Goal: Information Seeking & Learning: Check status

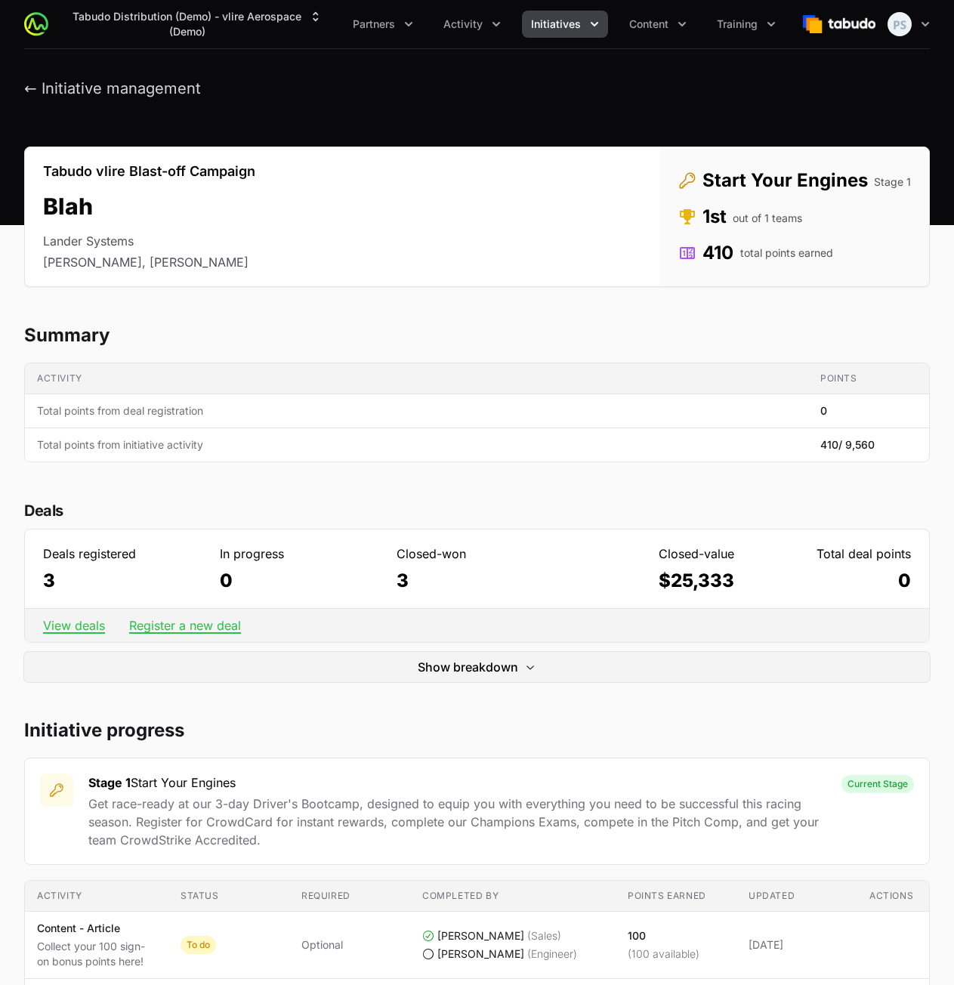
scroll to position [1586, 0]
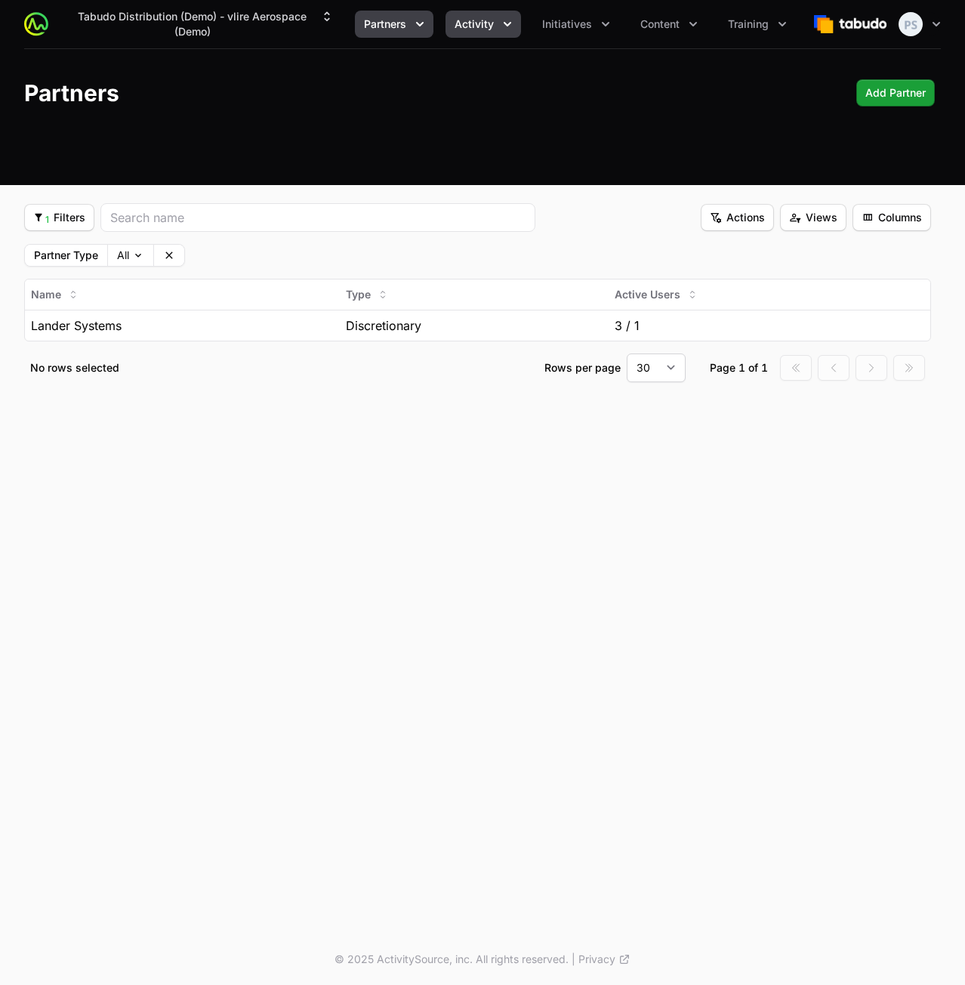
click at [471, 32] on button "Activity" at bounding box center [484, 24] width 76 height 27
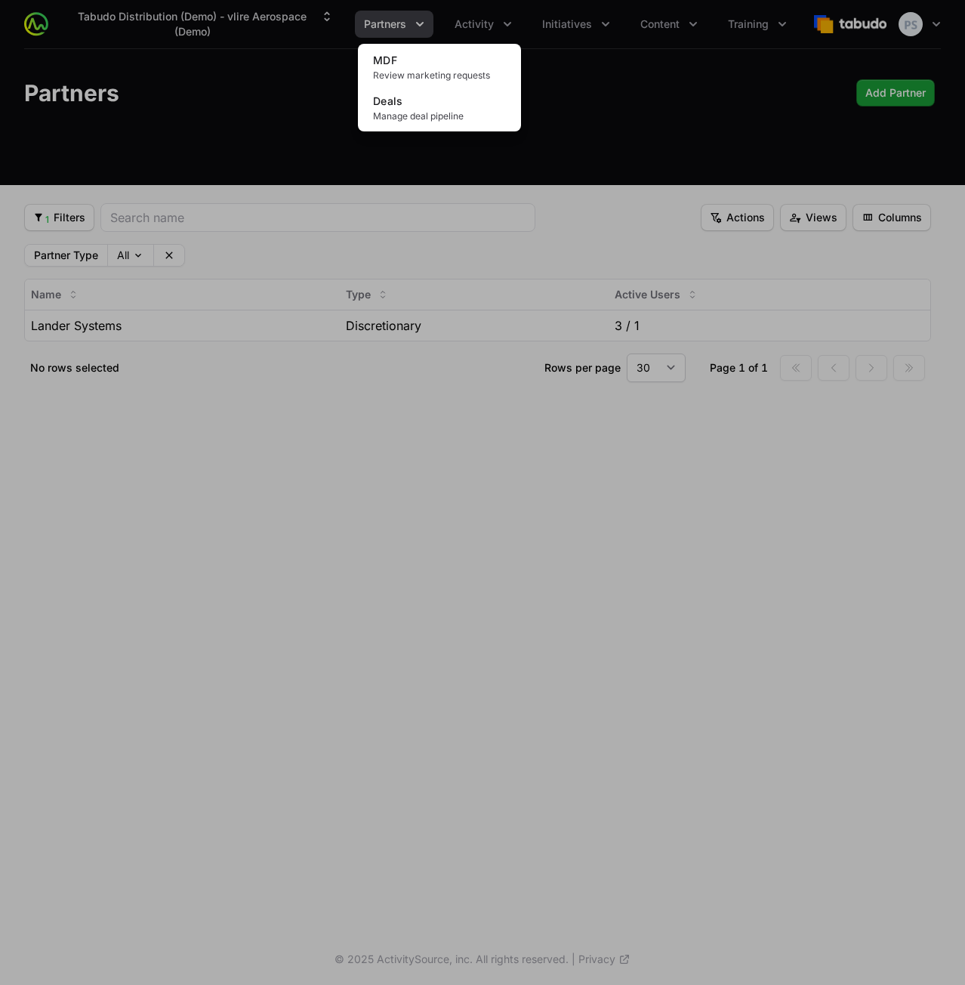
click at [633, 73] on div "Activity menu" at bounding box center [482, 492] width 965 height 985
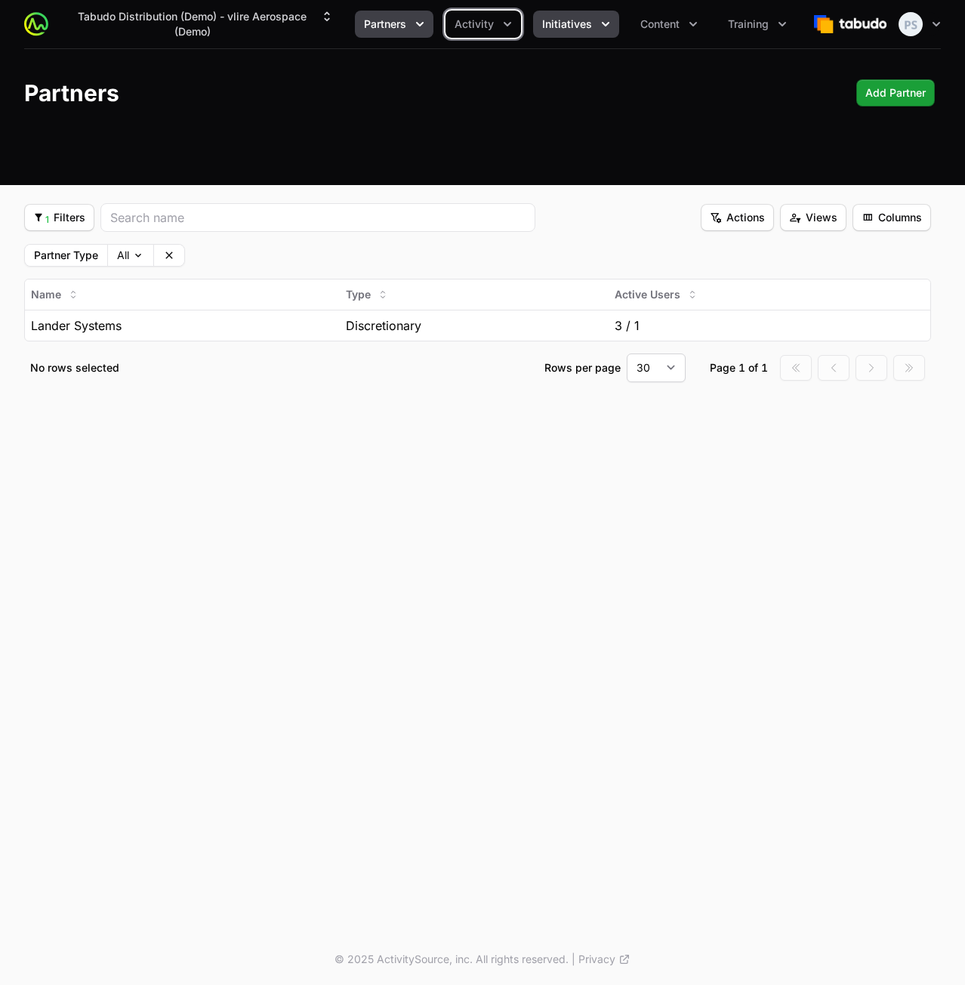
click at [595, 24] on button "Initiatives" at bounding box center [576, 24] width 86 height 27
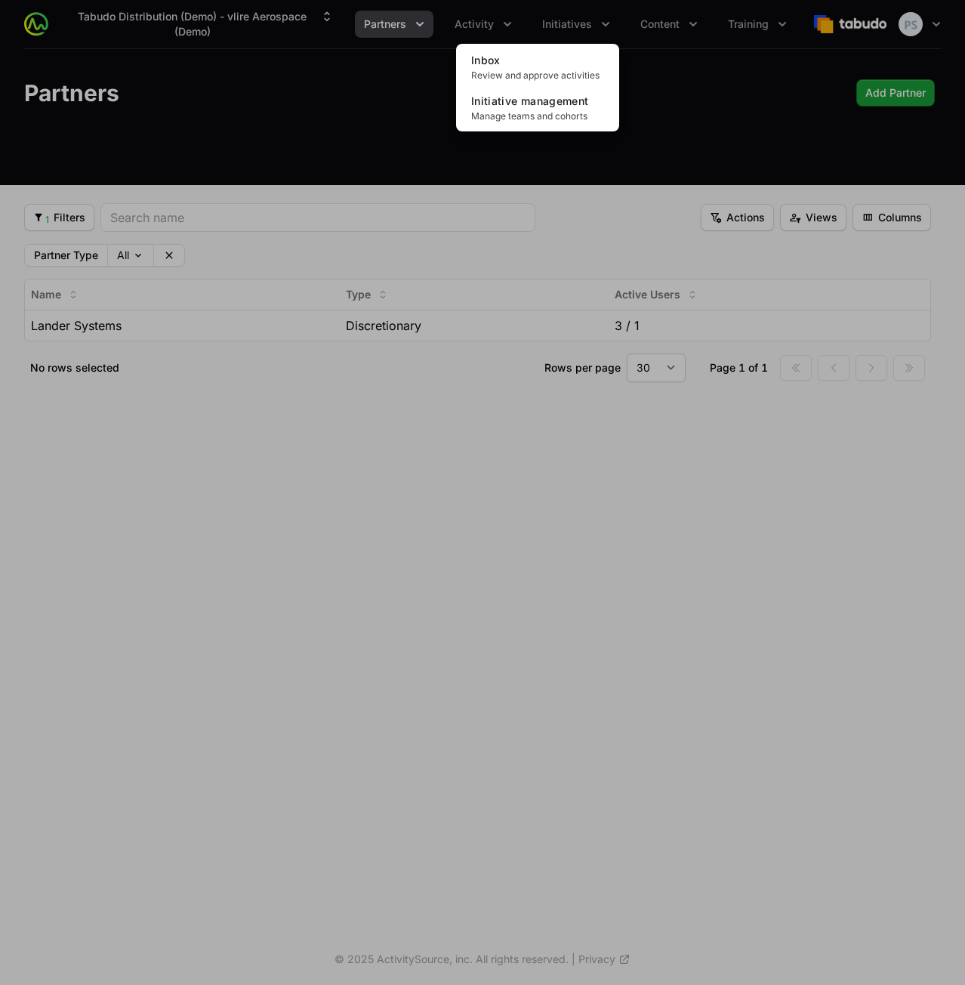
click at [276, 113] on div "Initiatives menu" at bounding box center [482, 492] width 965 height 985
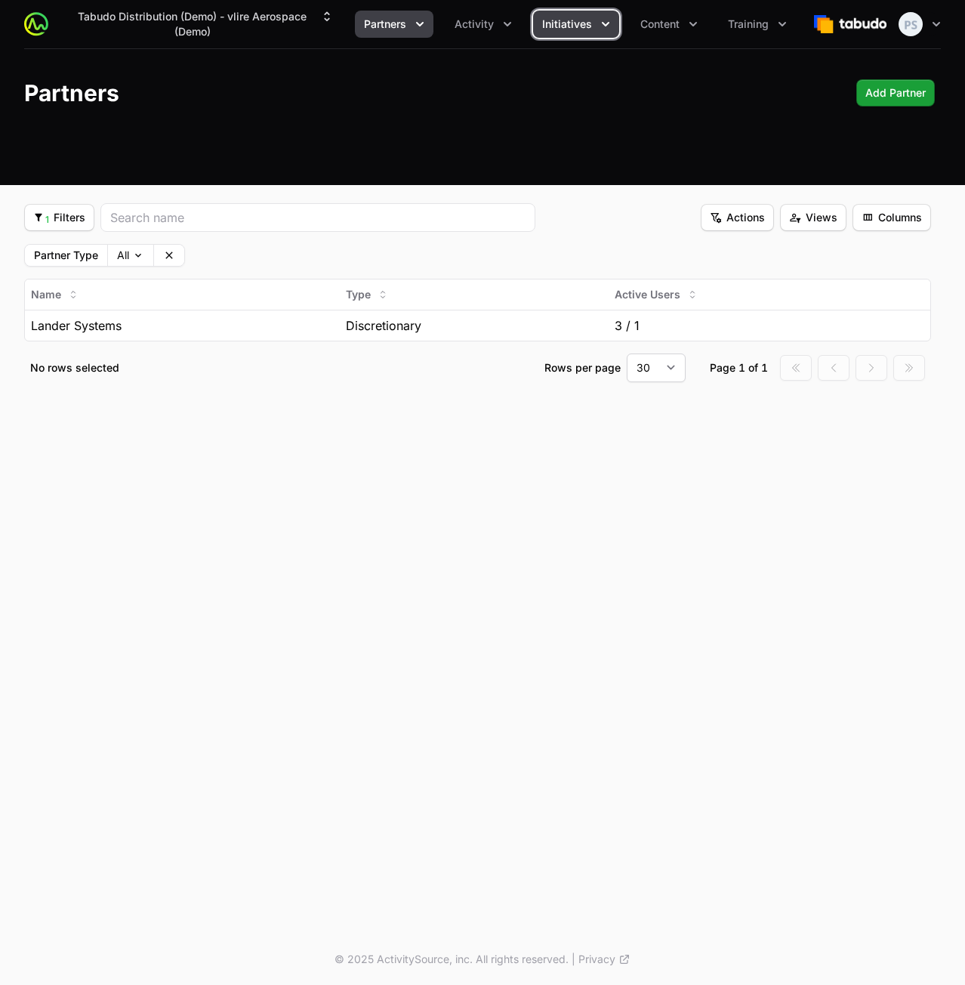
click at [562, 28] on span "Initiatives" at bounding box center [567, 24] width 50 height 15
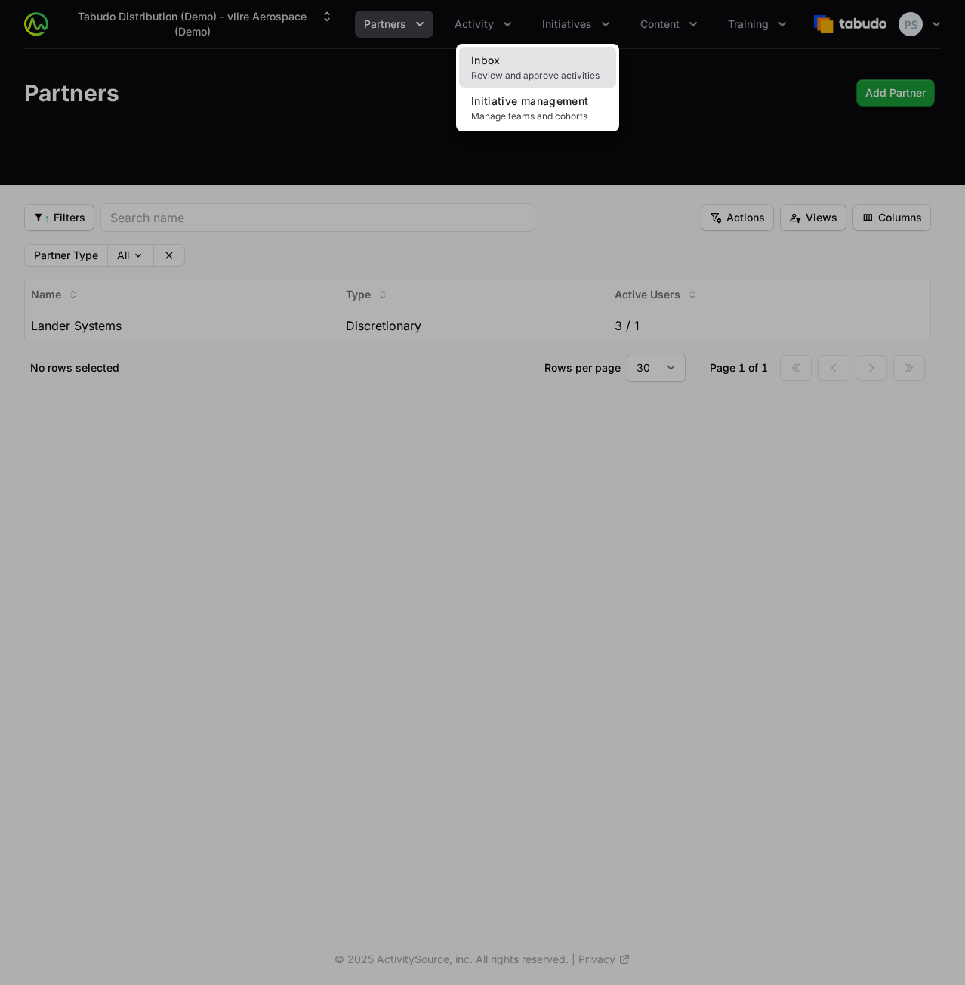
click at [535, 63] on link "Inbox Review and approve activities" at bounding box center [537, 67] width 157 height 41
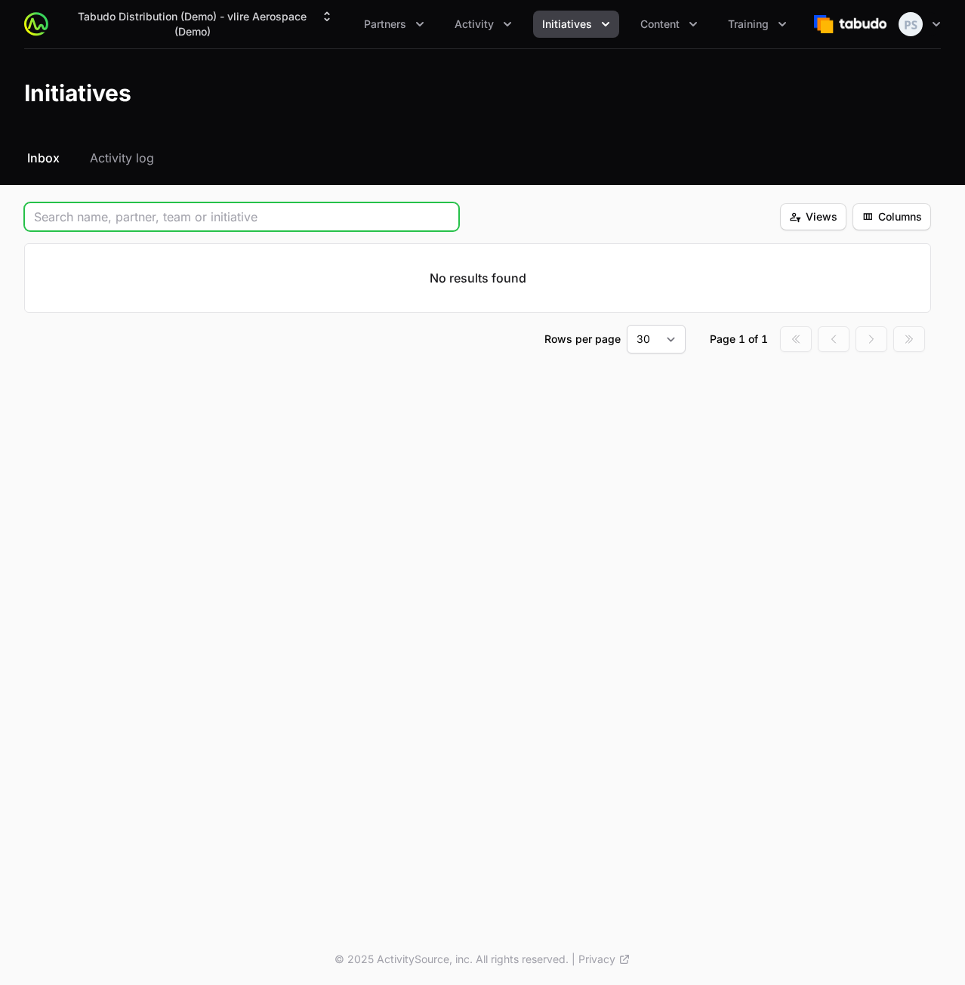
click at [262, 208] on input "Initiative Approvals Filters" at bounding box center [241, 217] width 415 height 18
click at [515, 207] on div "Initiative Approvals Filters" at bounding box center [399, 216] width 750 height 29
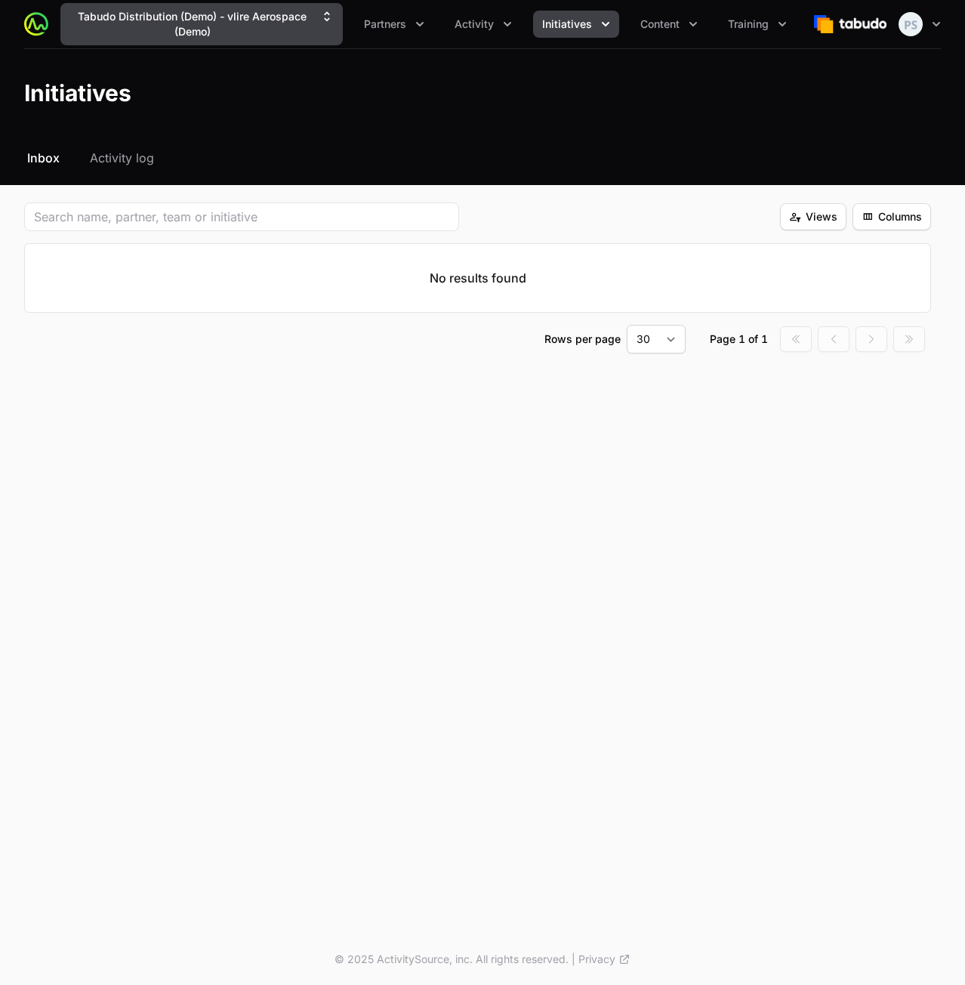
click at [205, 13] on button "Tabudo Distribution (Demo) - vlire Aerospace (Demo)" at bounding box center [201, 24] width 283 height 42
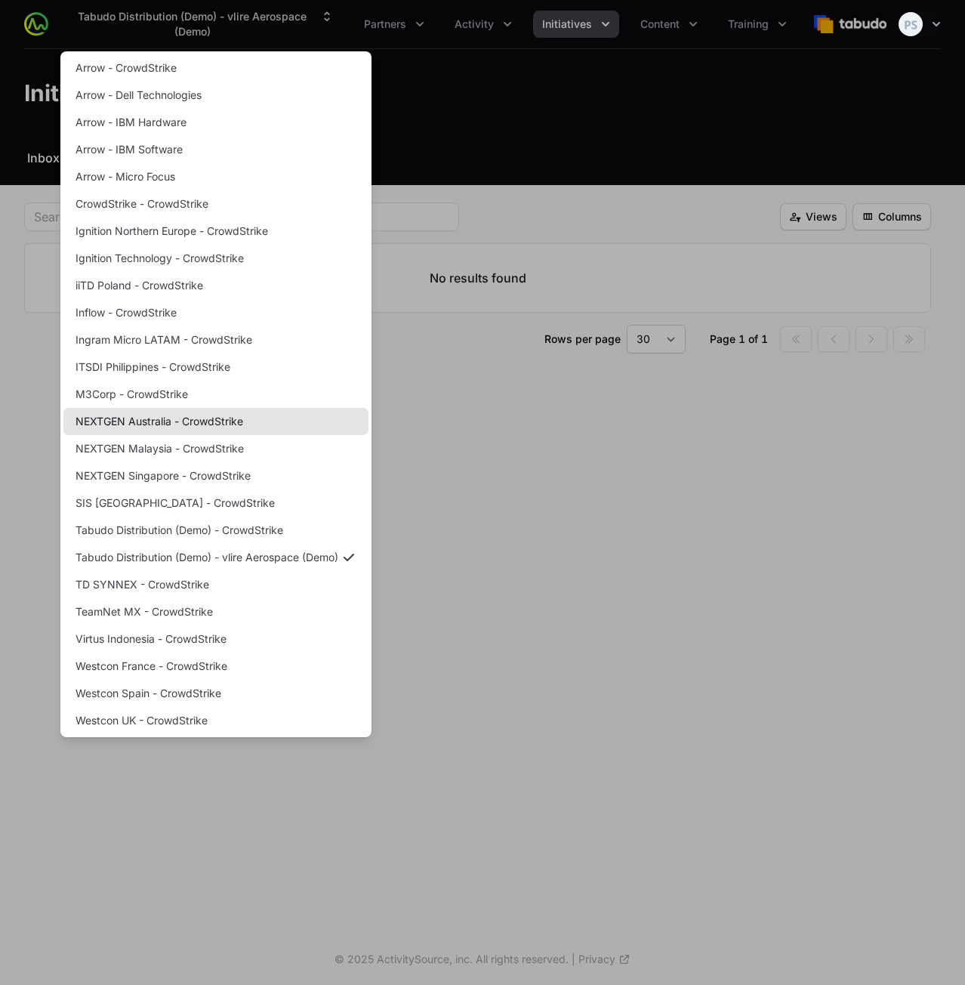
click at [212, 412] on link "NEXTGEN Australia - CrowdStrike" at bounding box center [215, 421] width 305 height 27
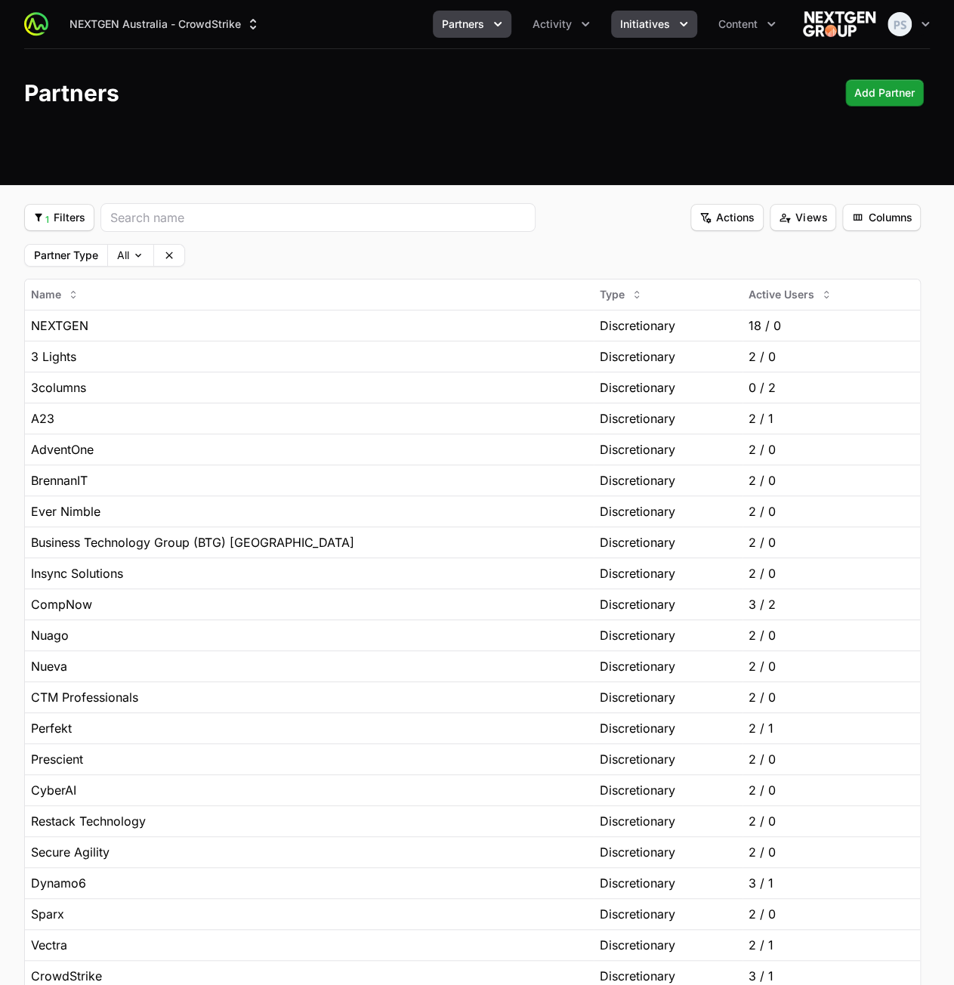
click at [677, 20] on icon "Initiatives menu" at bounding box center [683, 24] width 15 height 15
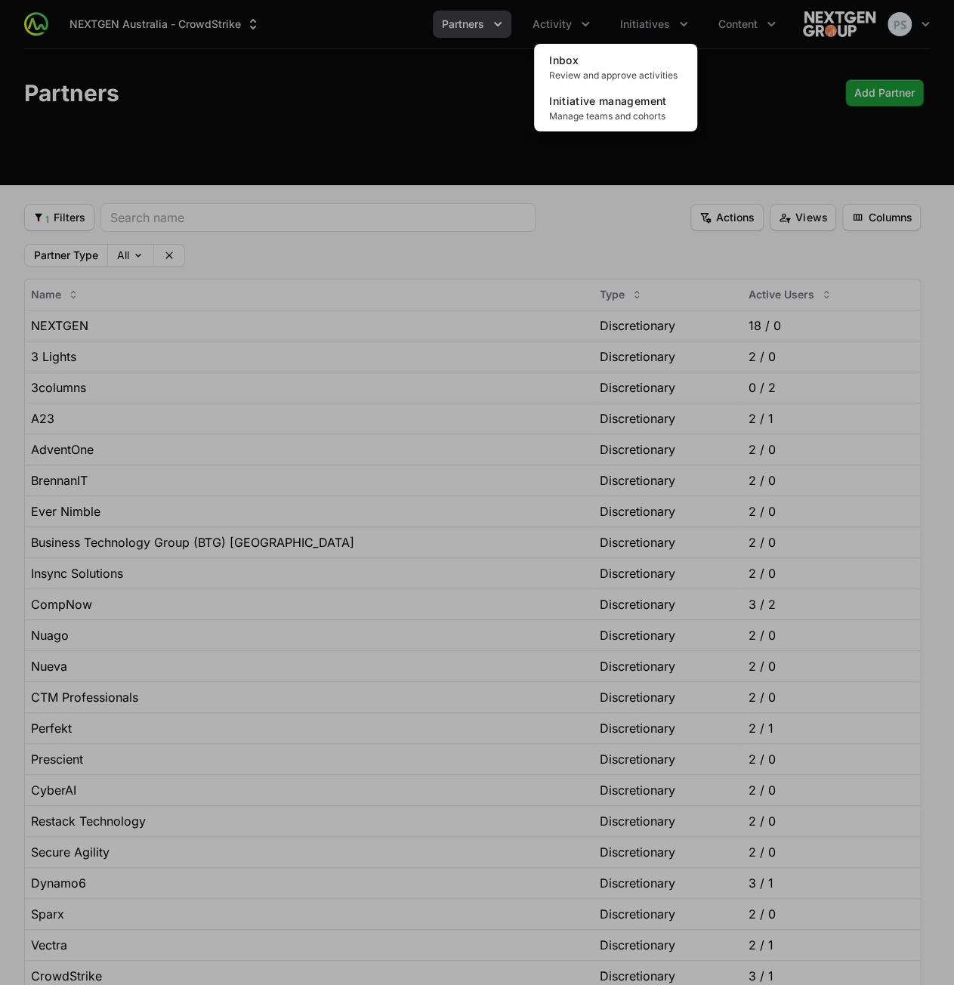
click at [618, 45] on div "Inbox Review and approve activities Initiative management Manage teams and coho…" at bounding box center [615, 88] width 163 height 88
click at [615, 60] on link "Inbox Review and approve activities" at bounding box center [615, 67] width 157 height 41
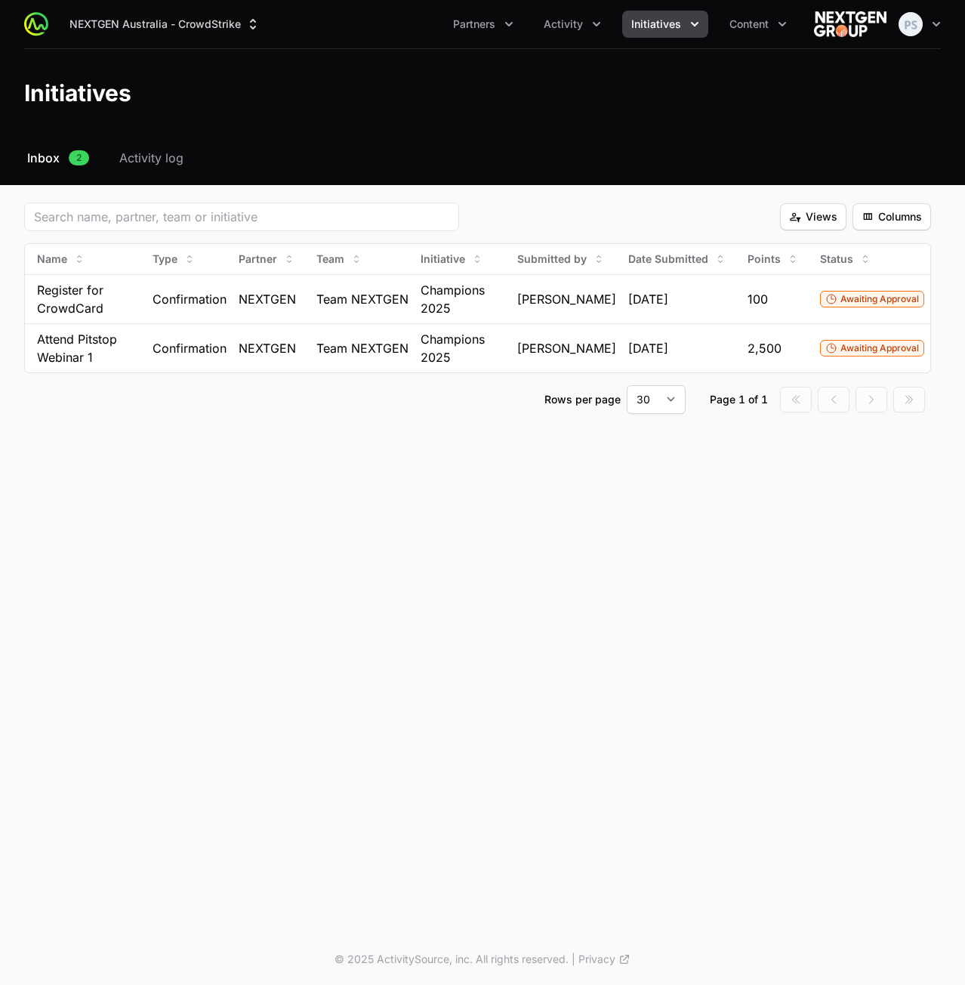
click at [639, 31] on span "Initiatives" at bounding box center [657, 24] width 50 height 15
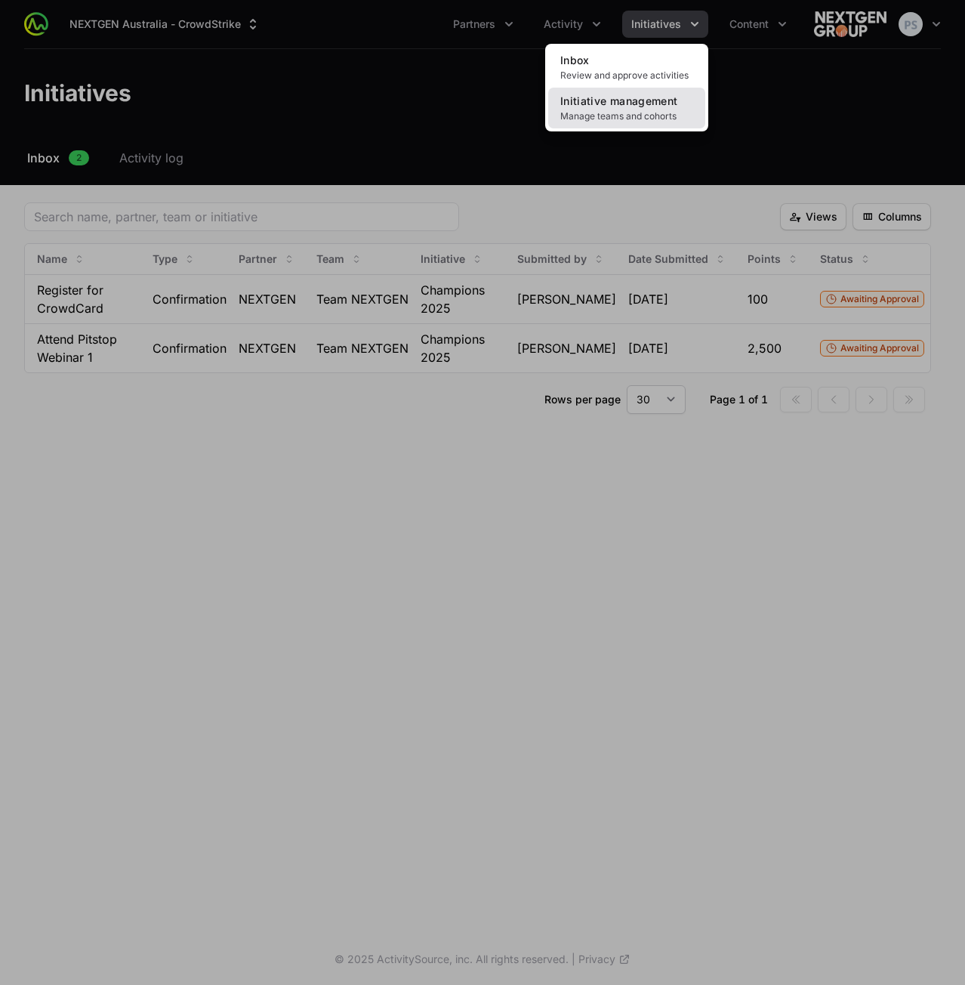
click at [597, 111] on span "Manage teams and cohorts" at bounding box center [627, 116] width 133 height 12
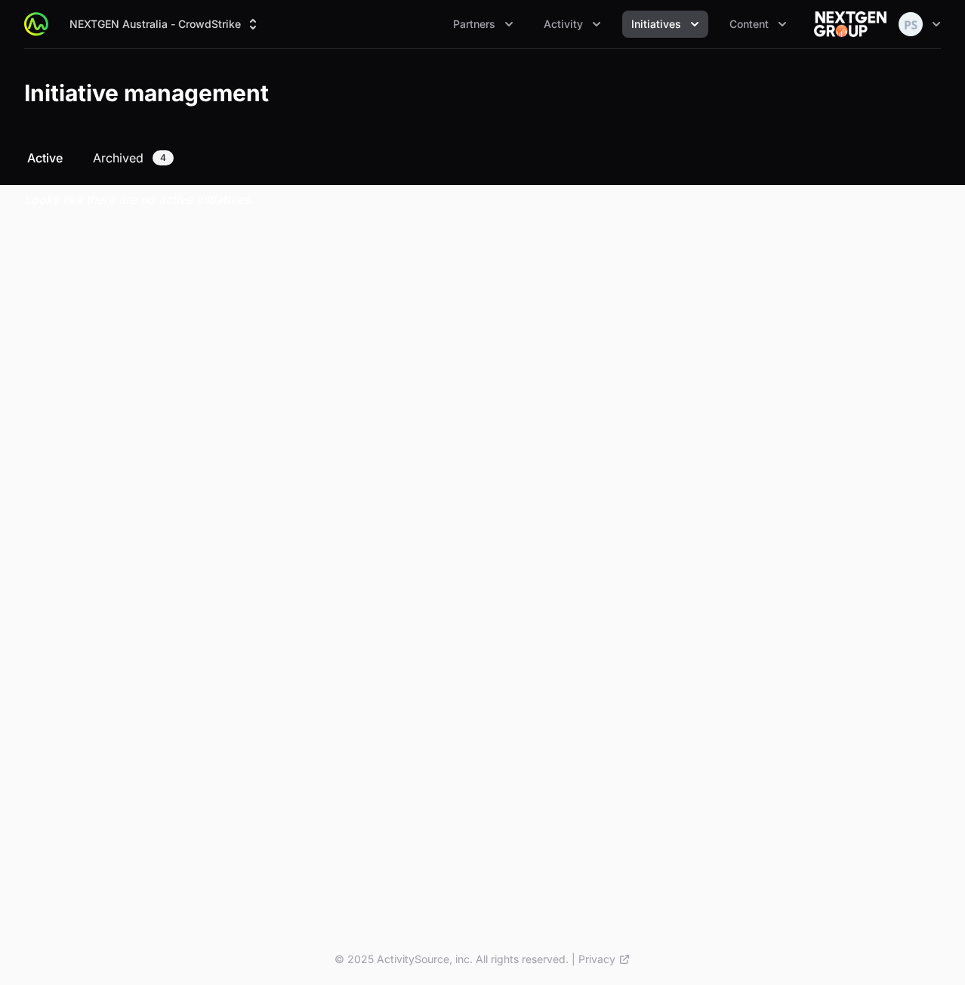
click at [139, 161] on span "Archived" at bounding box center [118, 158] width 51 height 18
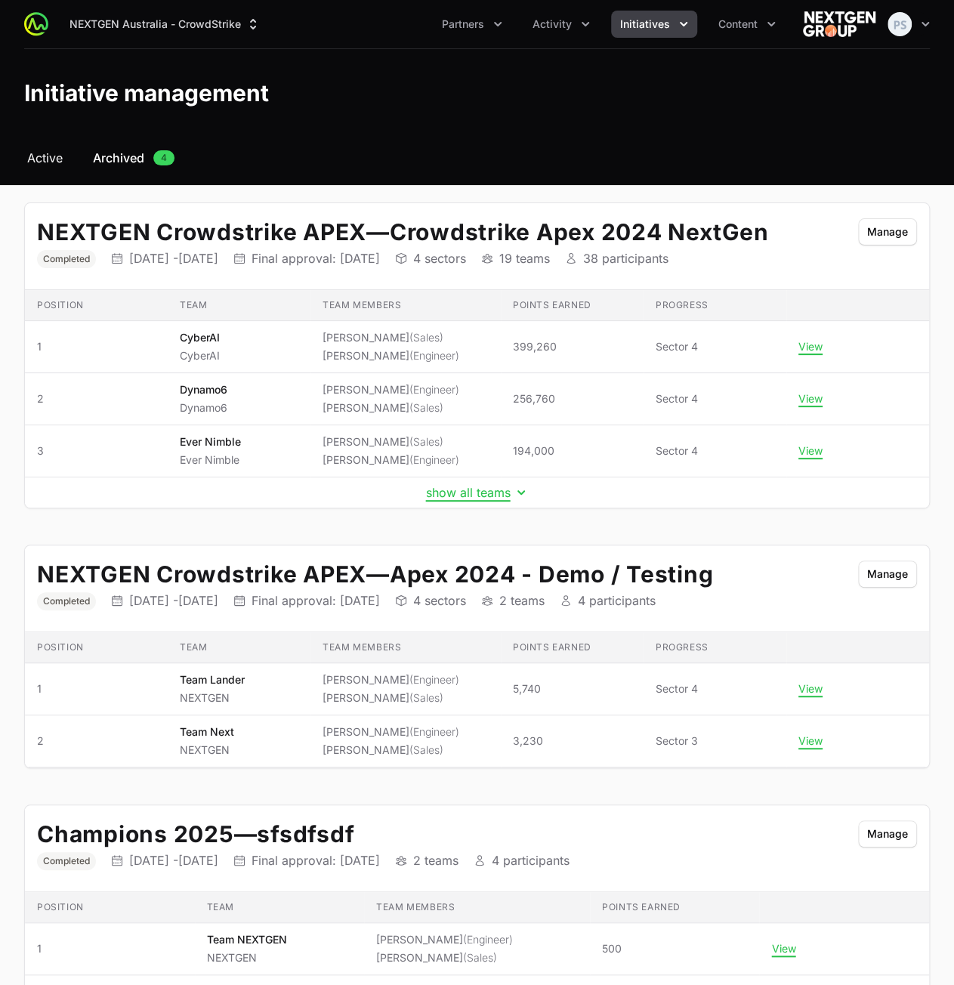
click at [42, 159] on span "Active" at bounding box center [45, 158] width 36 height 18
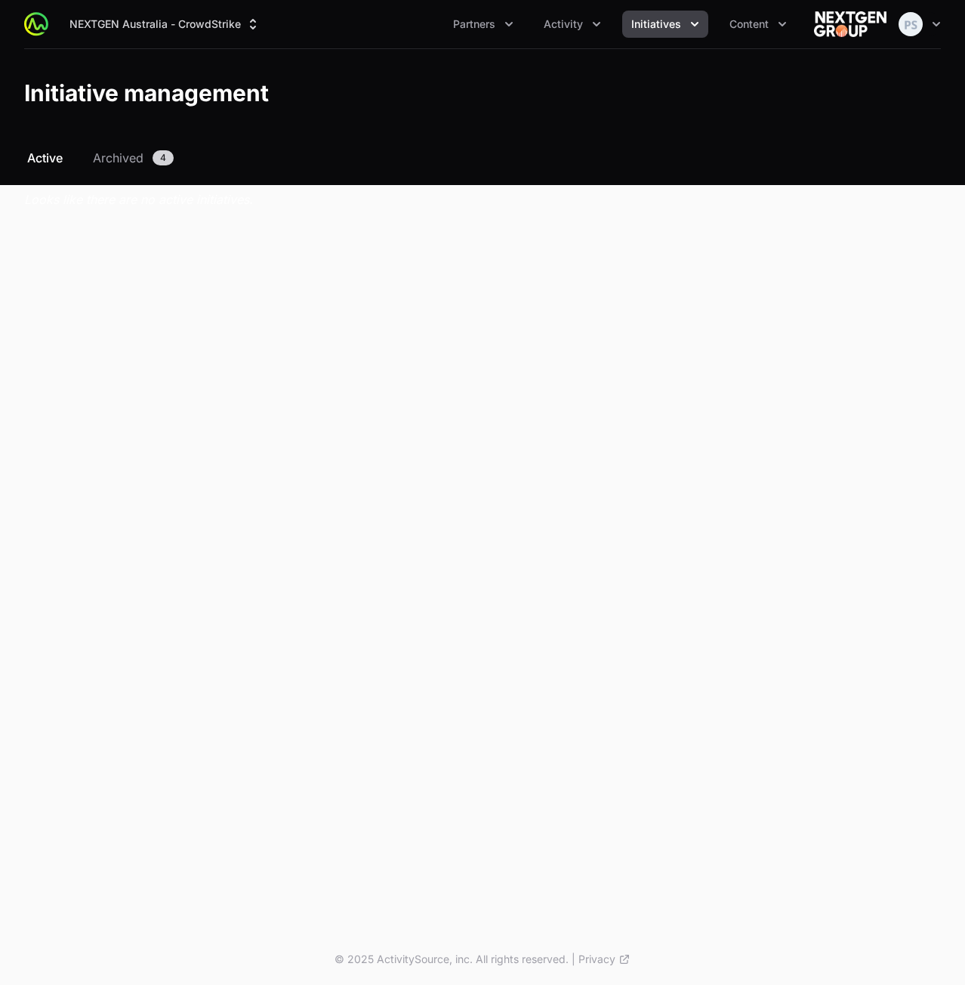
click at [666, 36] on button "Initiatives" at bounding box center [665, 24] width 86 height 27
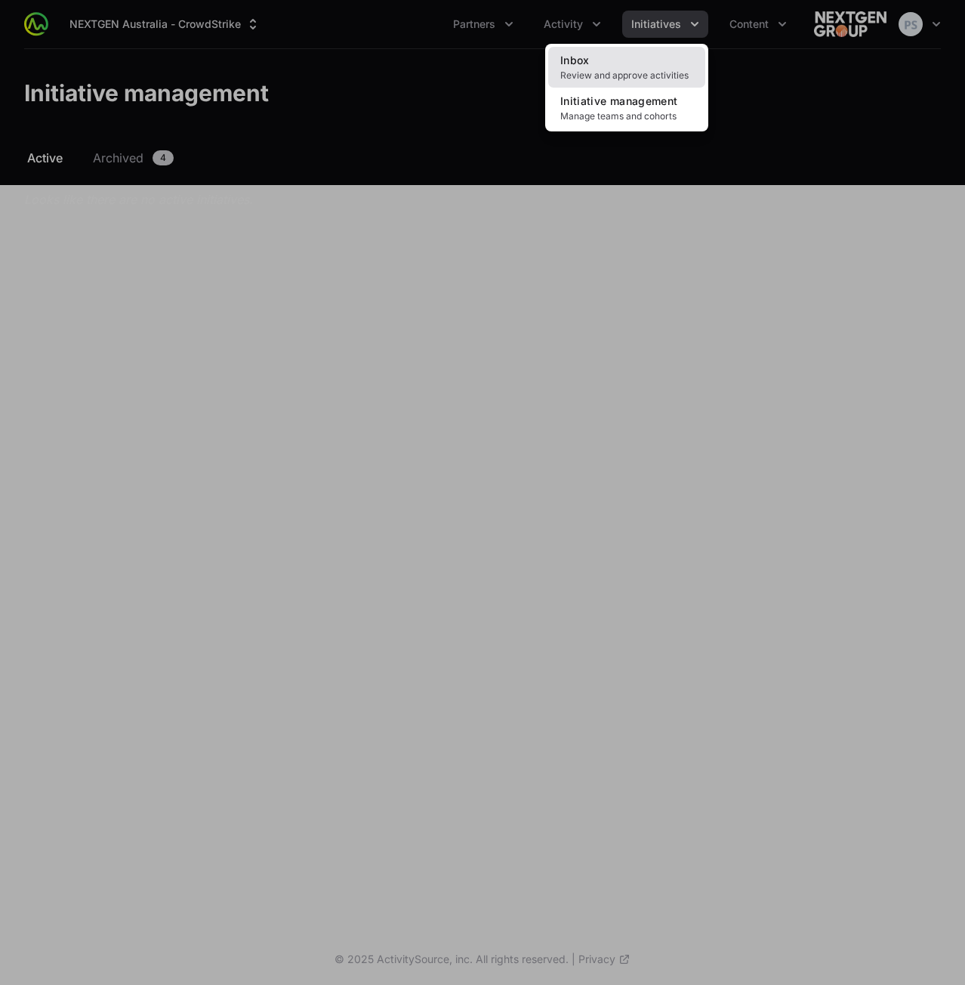
click at [639, 62] on link "Inbox Review and approve activities" at bounding box center [626, 67] width 157 height 41
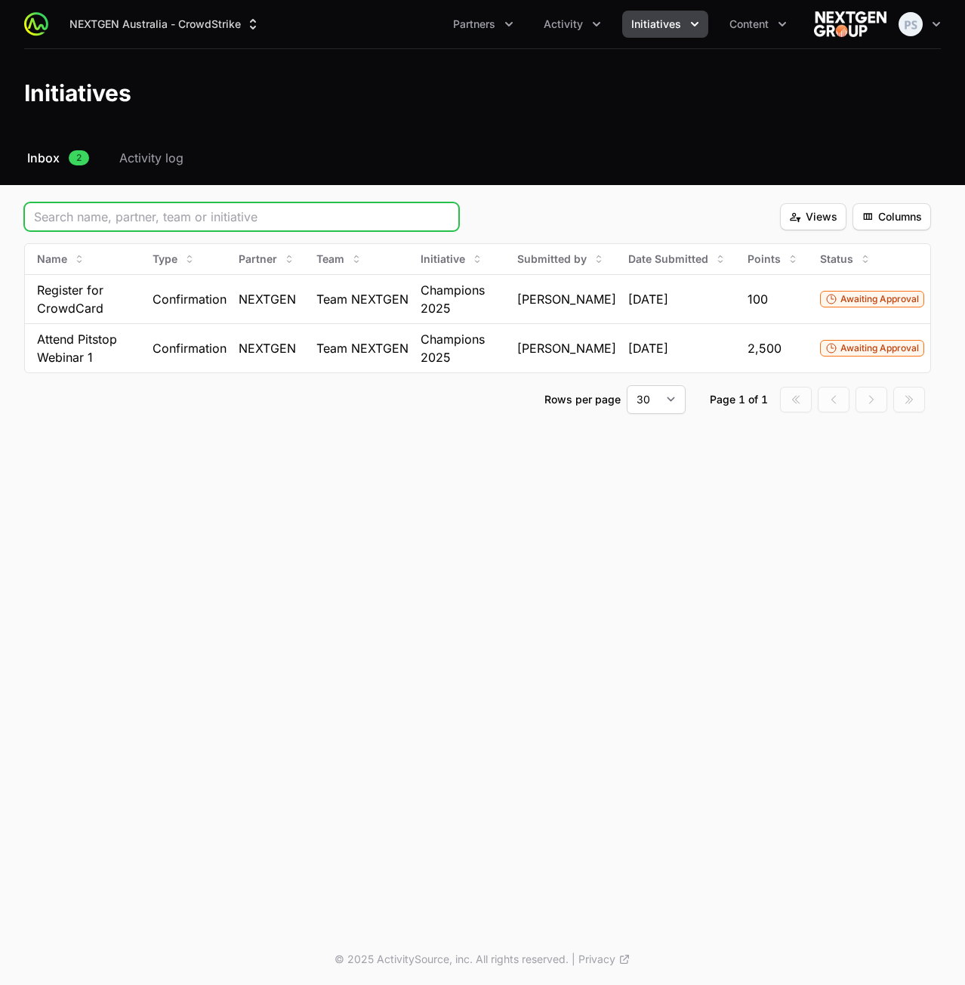
click at [216, 216] on input "Initiative Approvals Filters" at bounding box center [241, 217] width 415 height 18
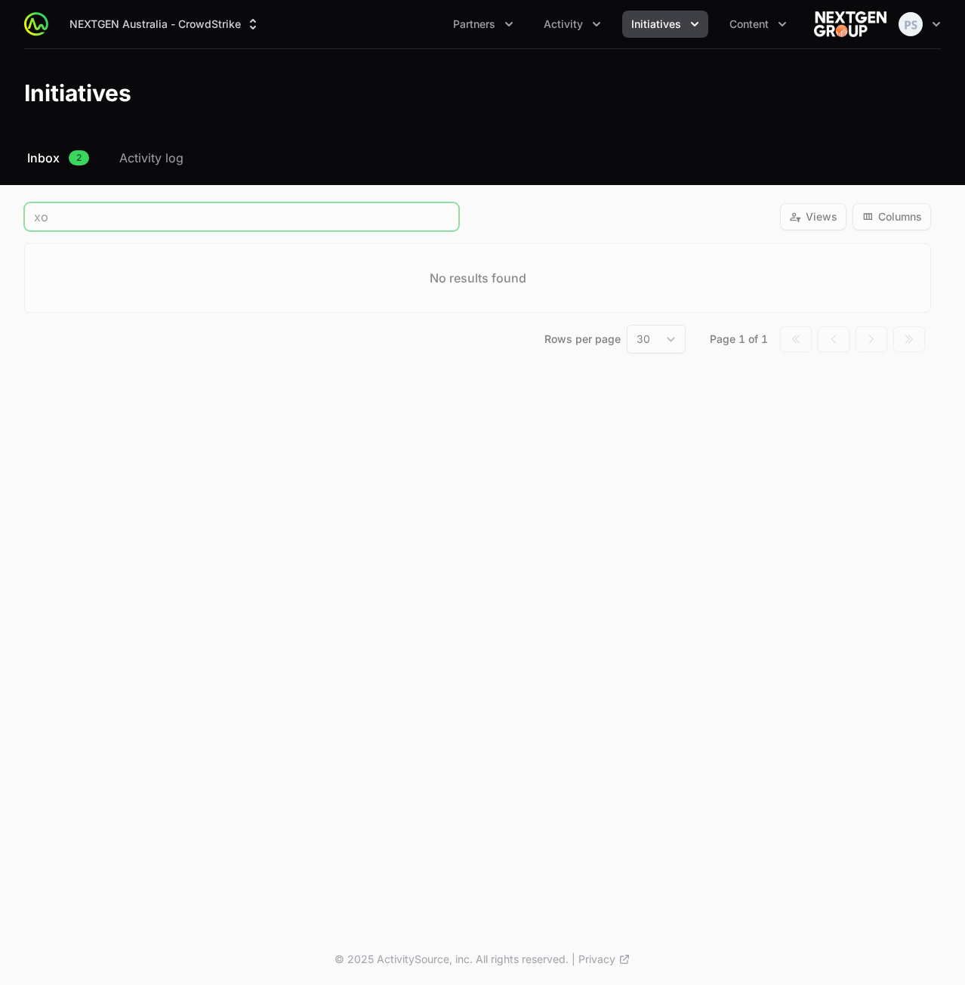
type input "x"
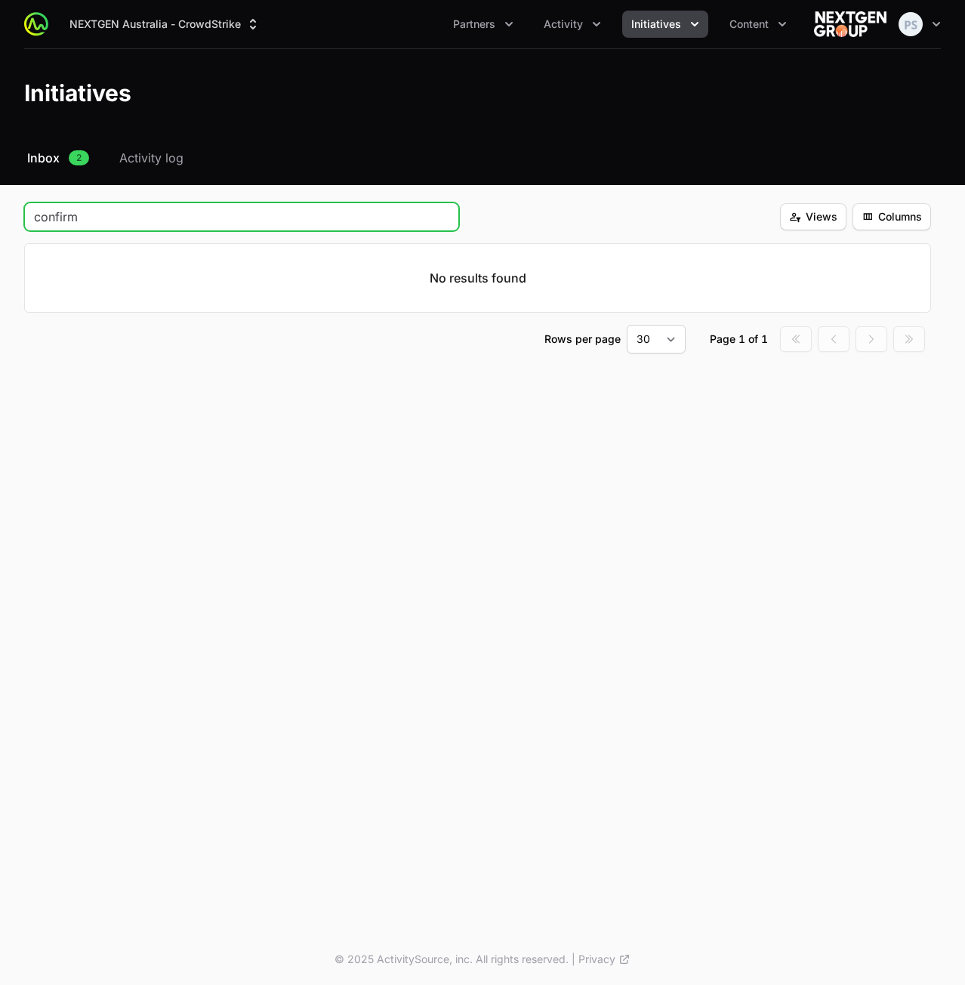
type input "confir"
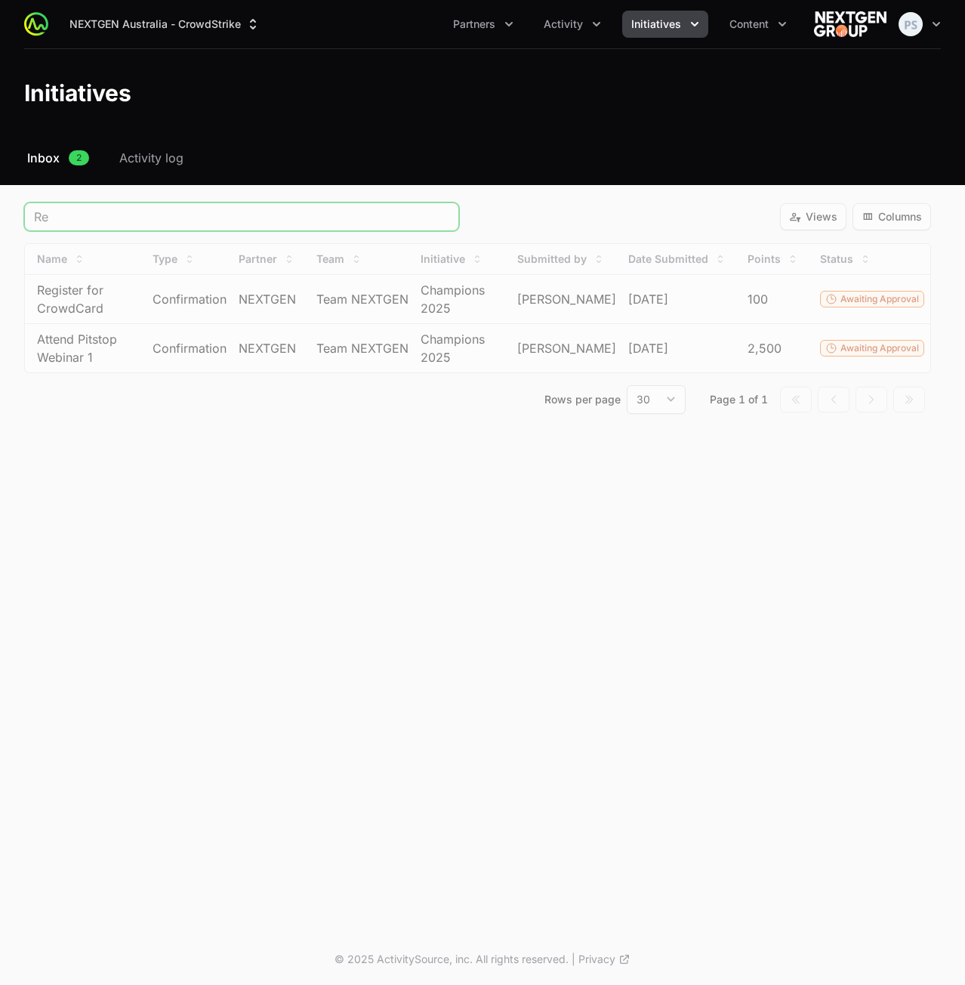
type input "Reg"
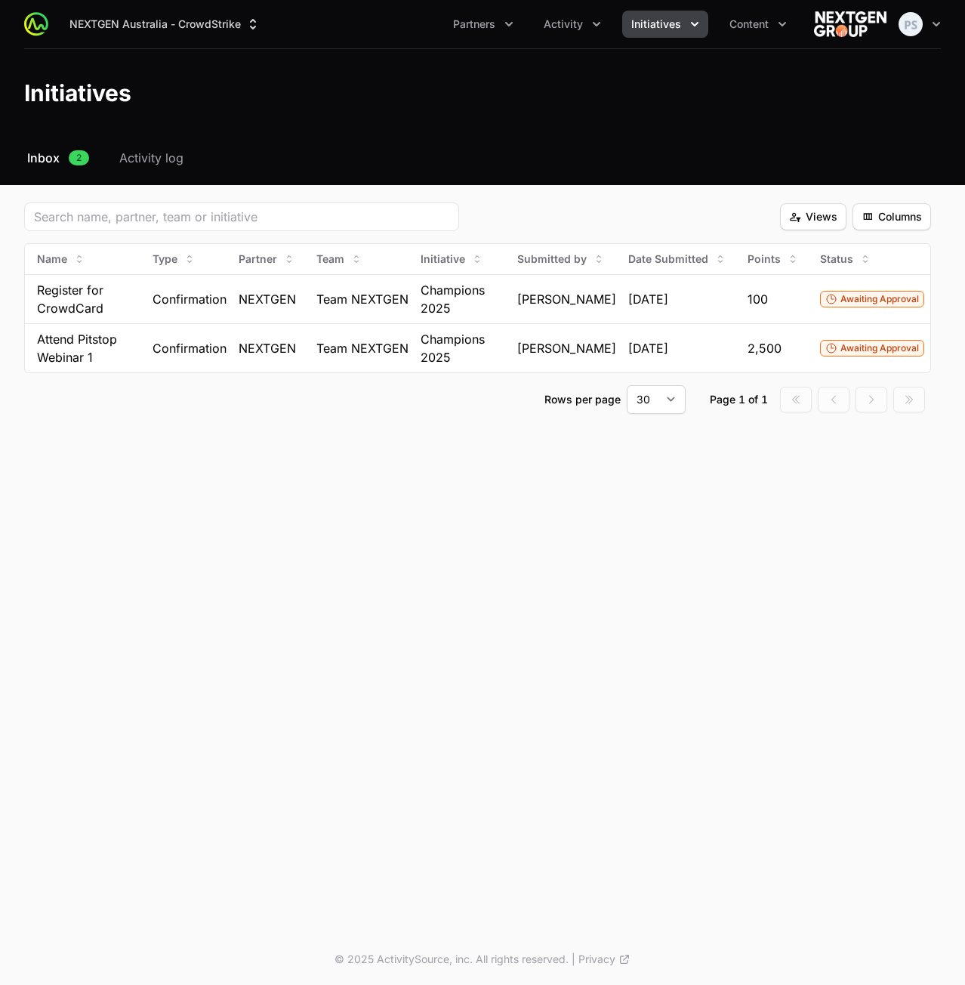
click at [212, 536] on div "NEXTGEN Australia - CrowdStrike Partners Activity Initiatives Content Open user…" at bounding box center [482, 467] width 965 height 934
click at [425, 588] on div "NEXTGEN Australia - CrowdStrike Partners Activity Initiatives Content Open user…" at bounding box center [482, 467] width 965 height 934
click at [497, 190] on div "Select a tab Inbox Activity log Inbox 2 Activity log Views Views Columns Column…" at bounding box center [482, 299] width 965 height 301
click at [399, 493] on div "NEXTGEN Australia - CrowdStrike Partners Activity Initiatives Content Open user…" at bounding box center [482, 467] width 965 height 934
